Goal: Complete application form

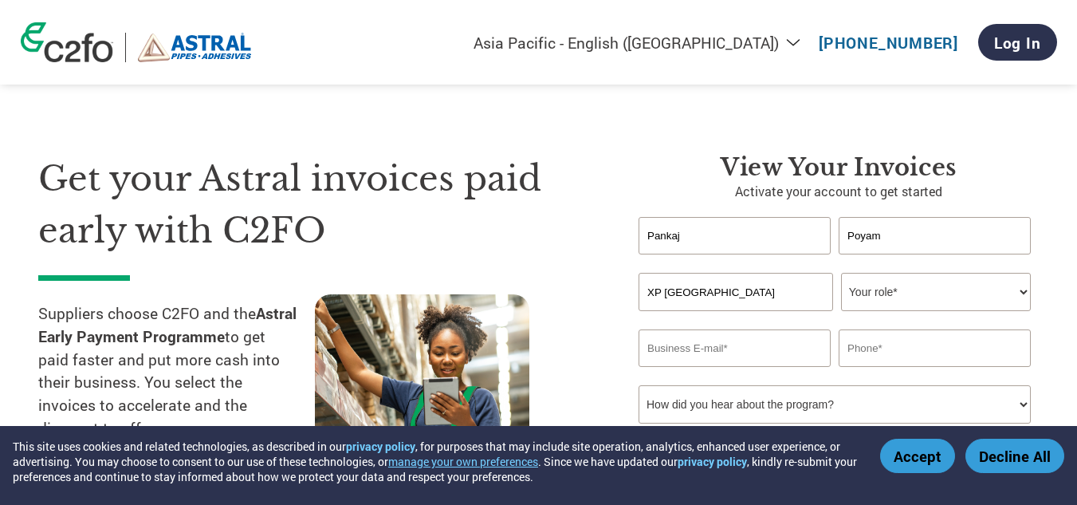
select select "en-IN"
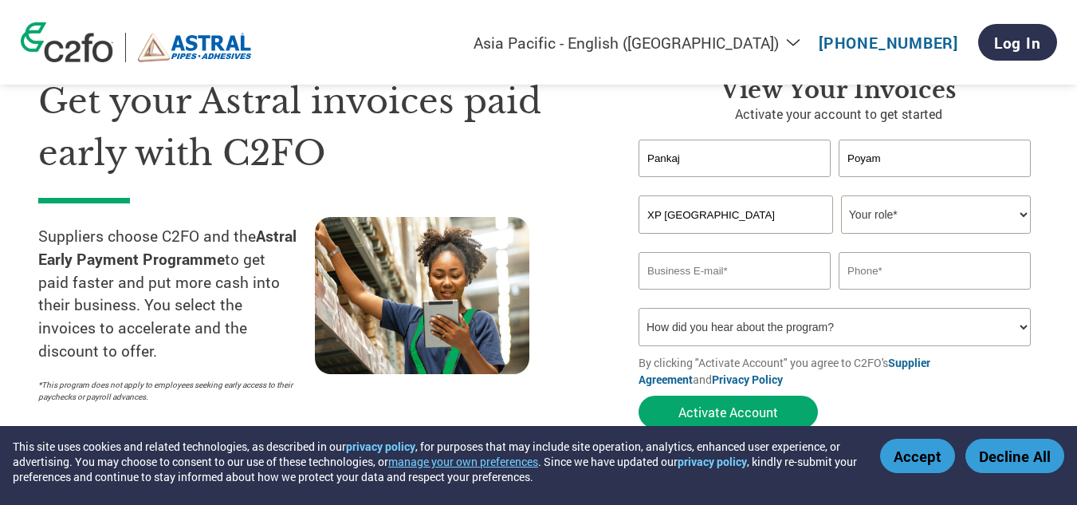
select select "OTHER"
click at [841, 195] on select "Your role* CFO Controller Credit Manager Finance Director Treasurer CEO Preside…" at bounding box center [936, 214] width 190 height 38
click at [697, 268] on input "email" at bounding box center [735, 270] width 192 height 37
paste input "pankaj.poyam@xpindia.co.in"
type input "pankaj.poyam@xpindia.co.in"
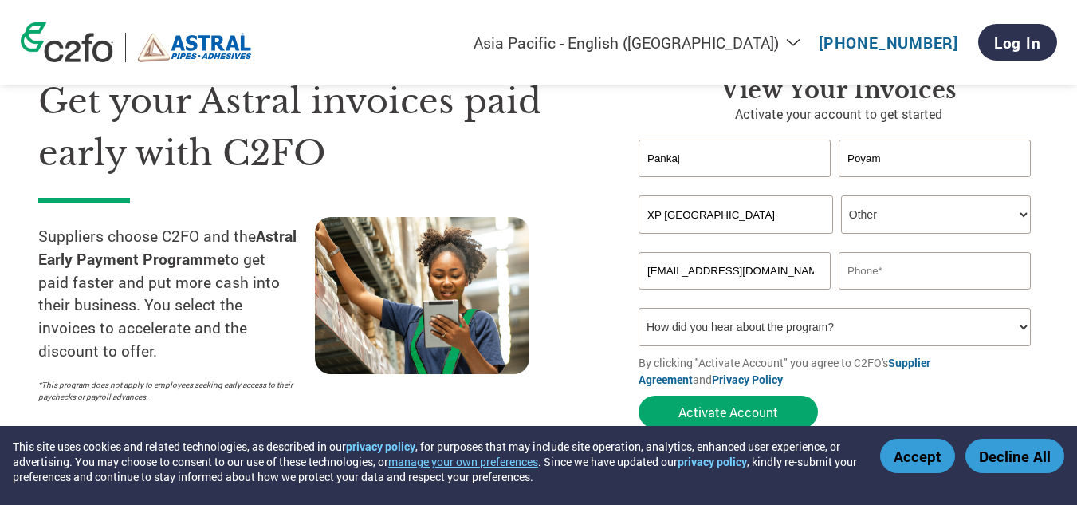
click at [886, 267] on input "text" at bounding box center [935, 270] width 192 height 37
paste input "9699705852"
type input "9699705852"
click at [841, 314] on select "How did you hear about the program? Received a letter Email Social Media Online…" at bounding box center [835, 327] width 392 height 38
select select "Email"
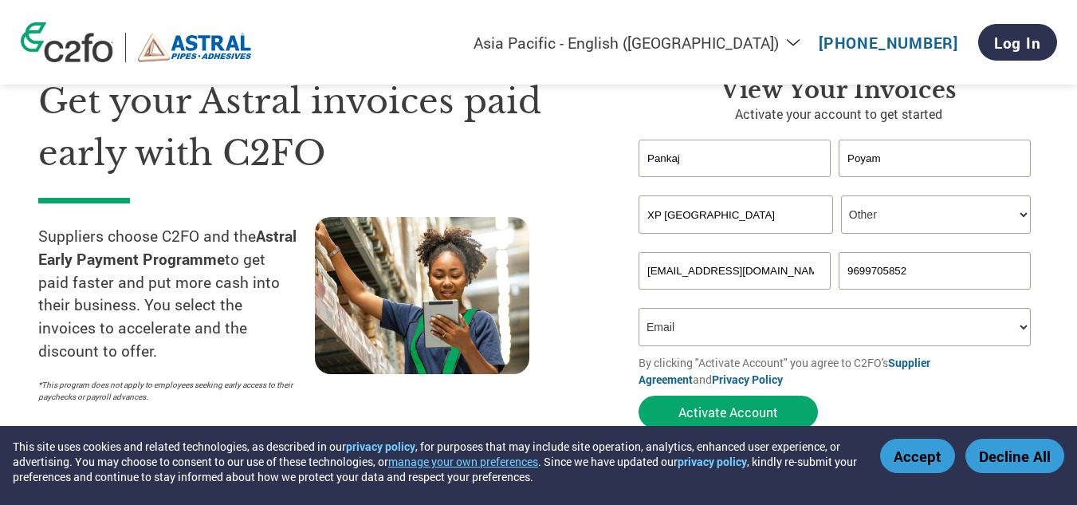
click at [639, 308] on select "How did you hear about the program? Received a letter Email Social Media Online…" at bounding box center [835, 327] width 392 height 38
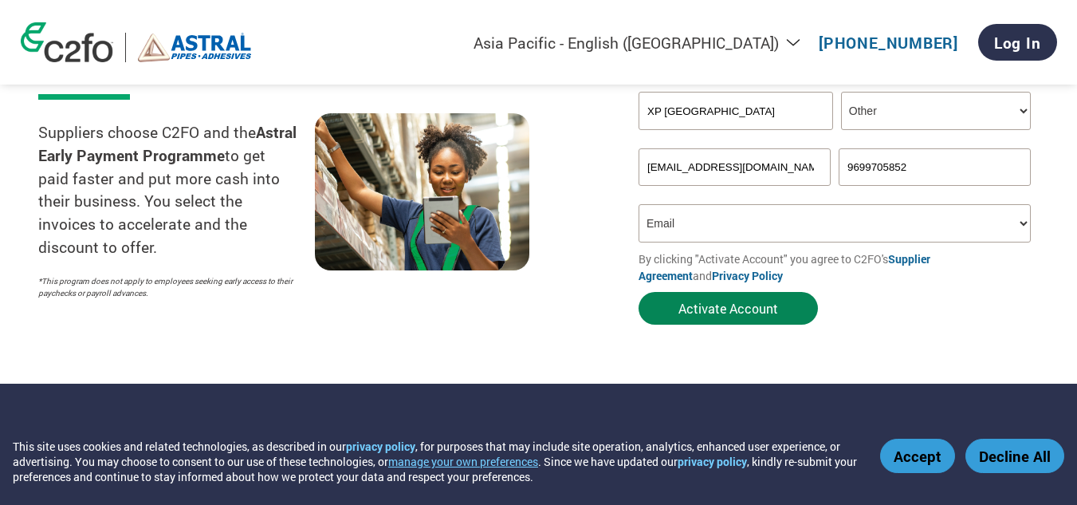
scroll to position [180, 0]
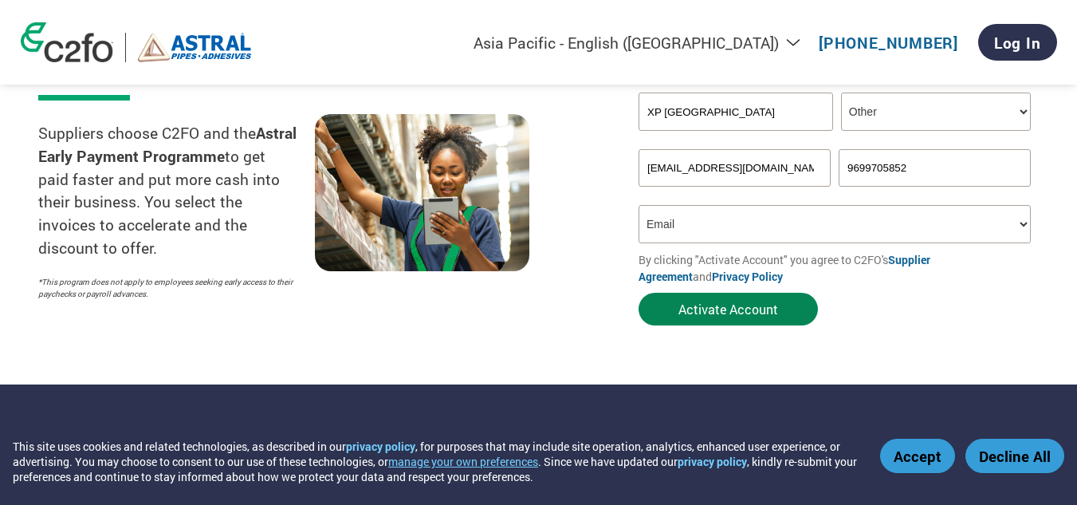
click at [718, 301] on button "Activate Account" at bounding box center [728, 309] width 179 height 33
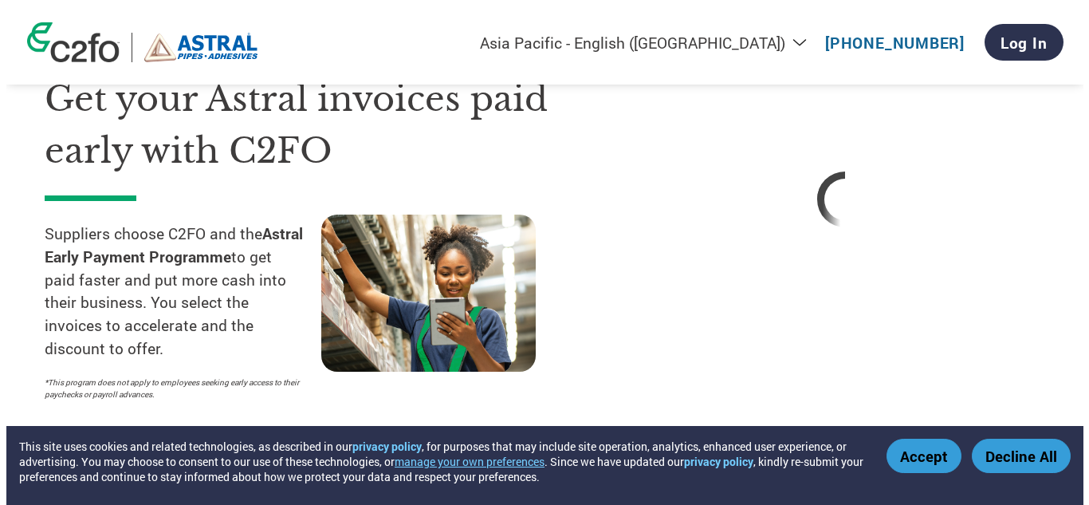
scroll to position [0, 0]
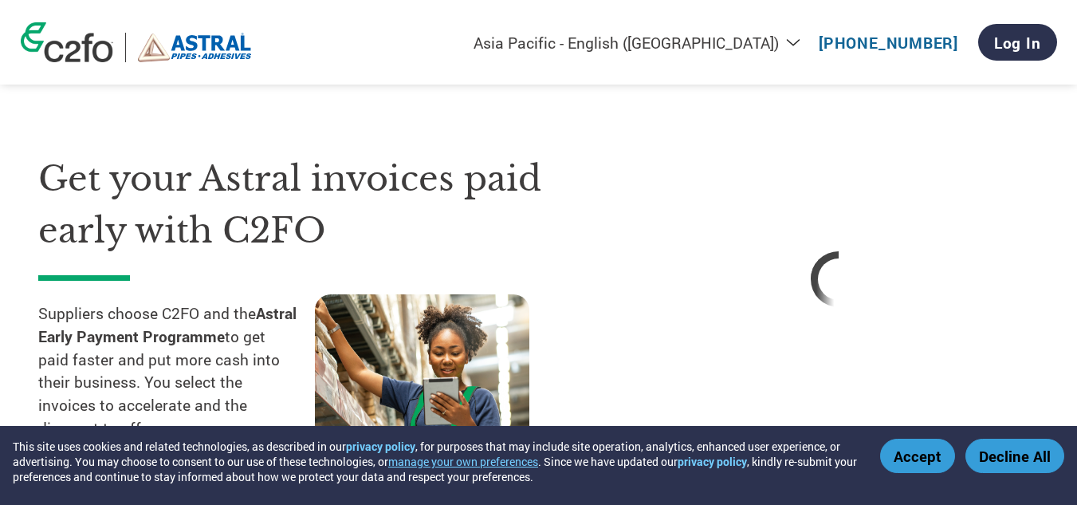
select select "en-IN"
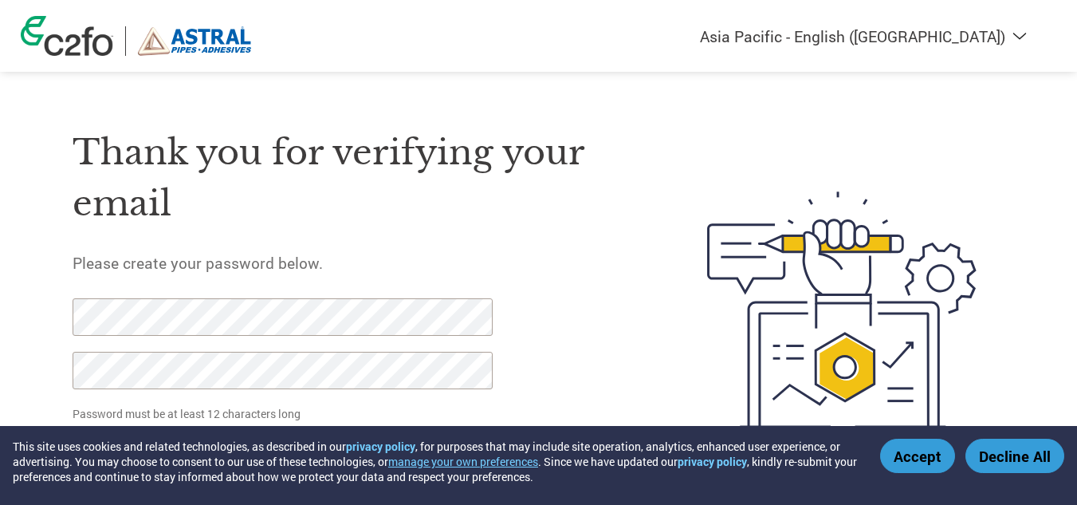
select select "en-IN"
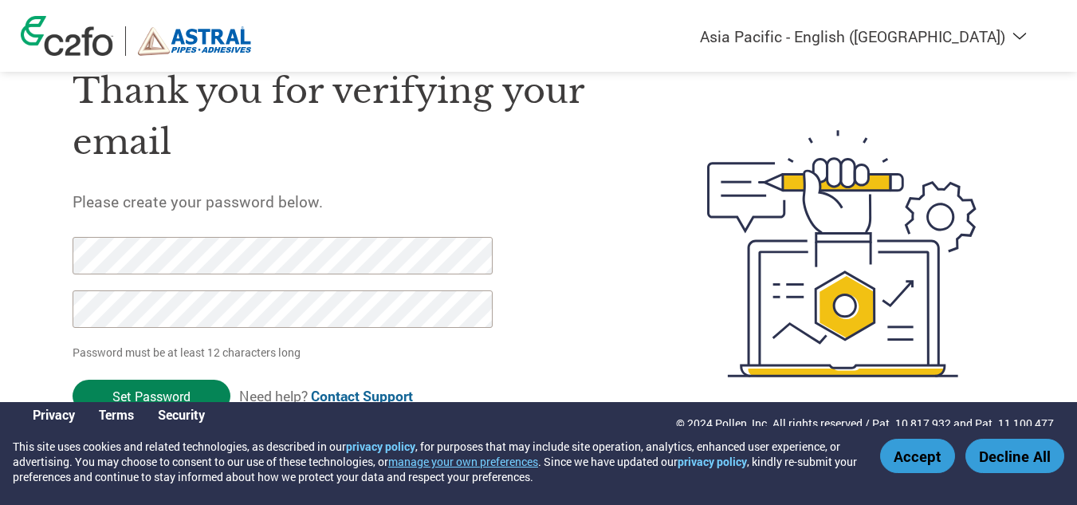
click at [172, 388] on input "Set Password" at bounding box center [152, 396] width 158 height 33
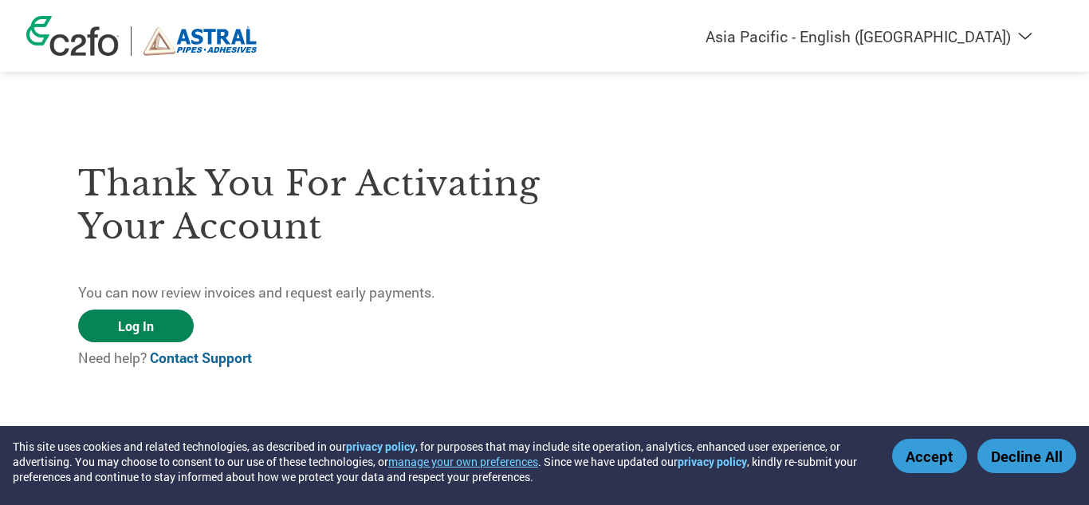
click at [128, 325] on link "Log In" at bounding box center [136, 325] width 116 height 33
